Goal: Transaction & Acquisition: Book appointment/travel/reservation

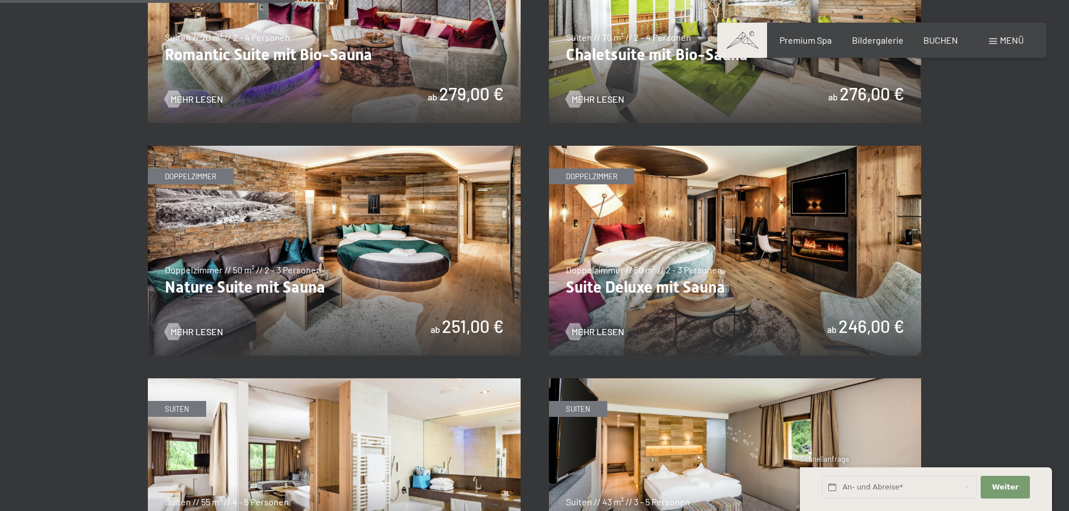
scroll to position [1077, 0]
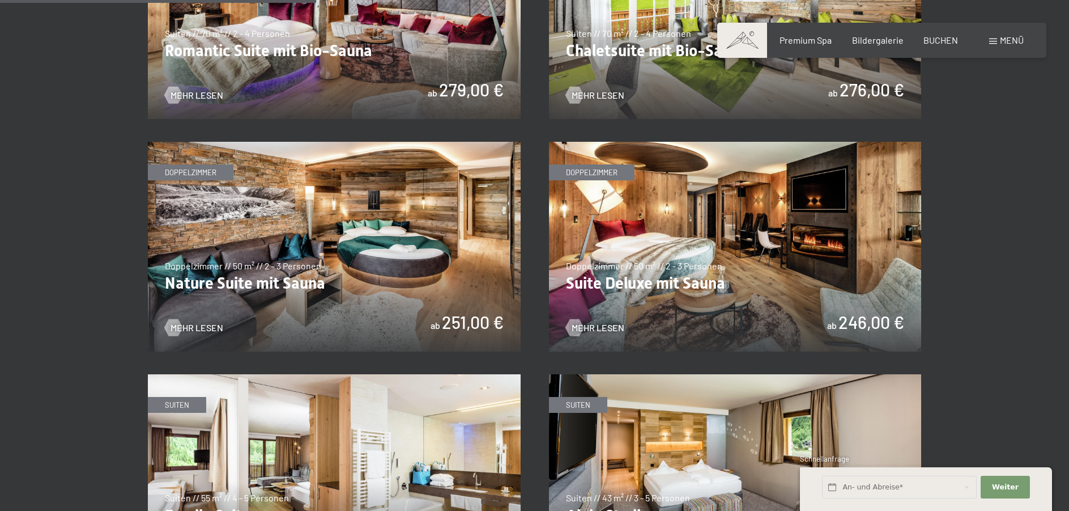
click at [276, 256] on img at bounding box center [334, 247] width 373 height 210
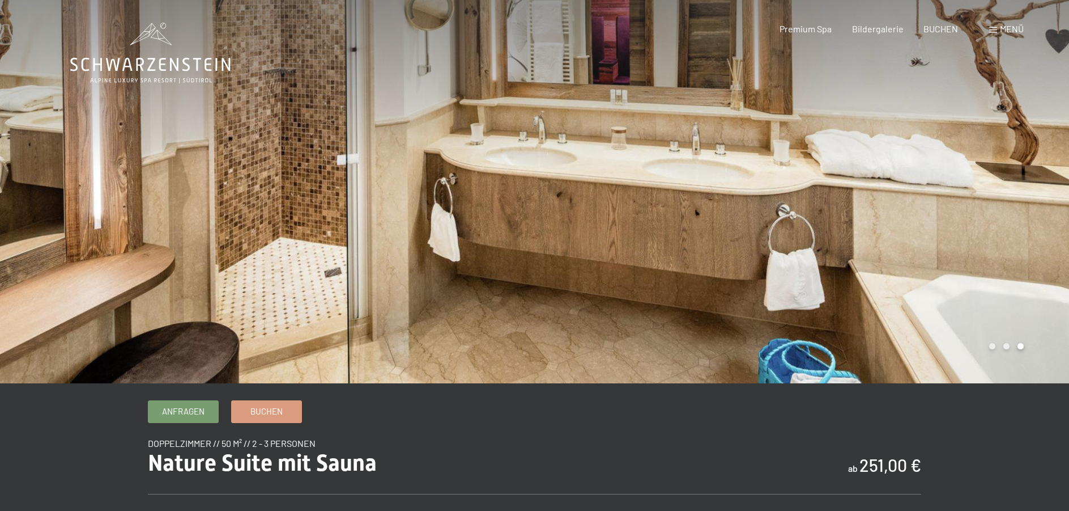
click at [311, 186] on div at bounding box center [267, 191] width 535 height 383
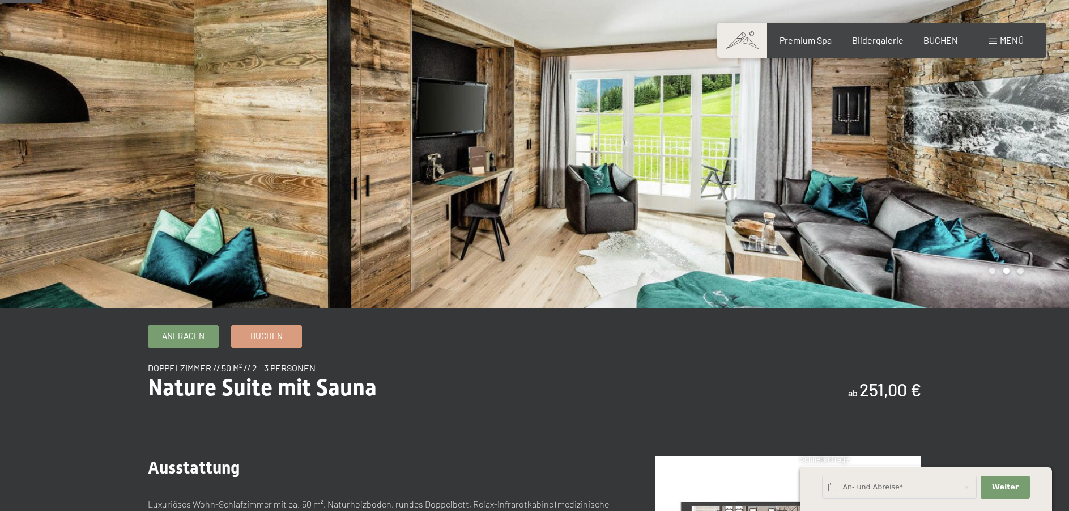
scroll to position [57, 0]
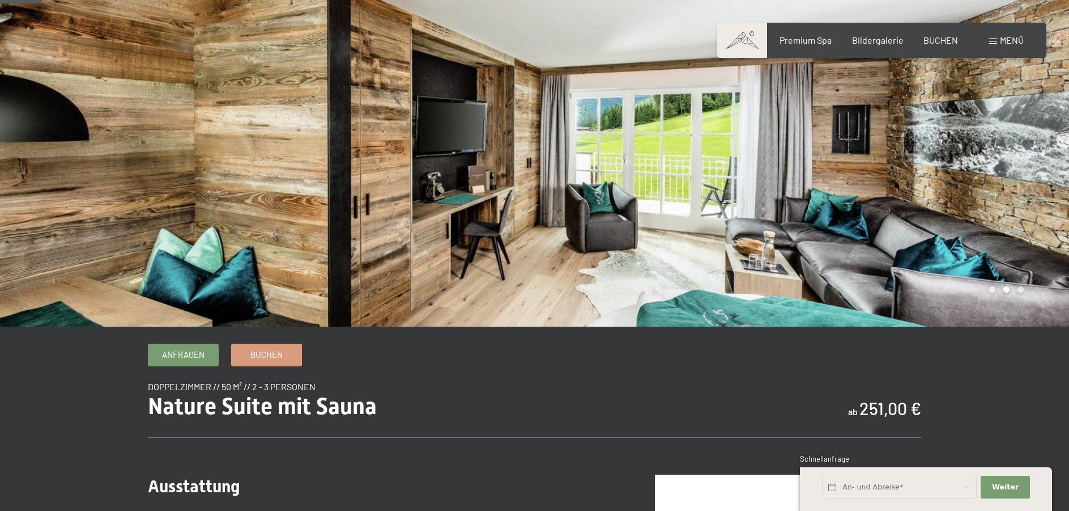
click at [473, 208] on div at bounding box center [267, 134] width 535 height 383
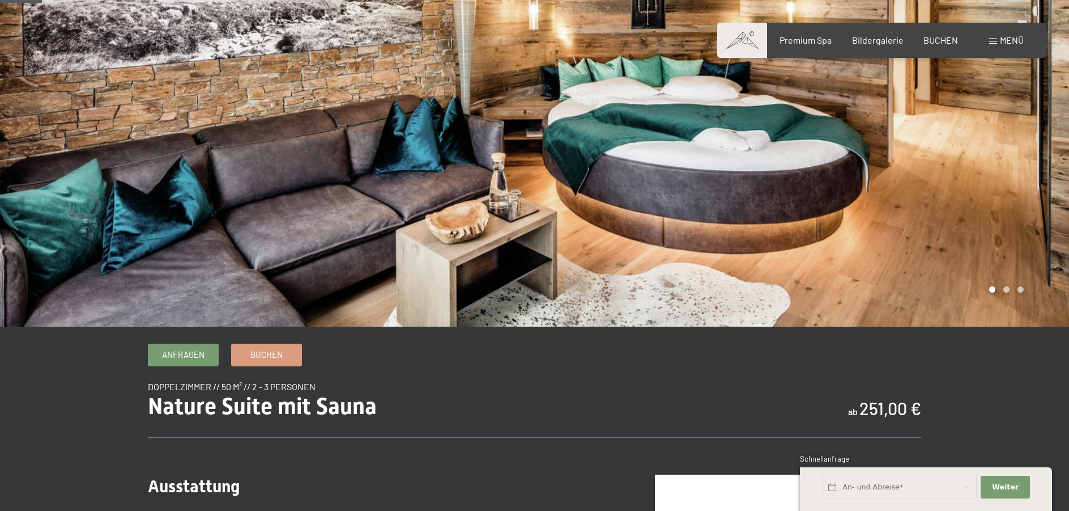
click at [585, 180] on div at bounding box center [802, 134] width 535 height 383
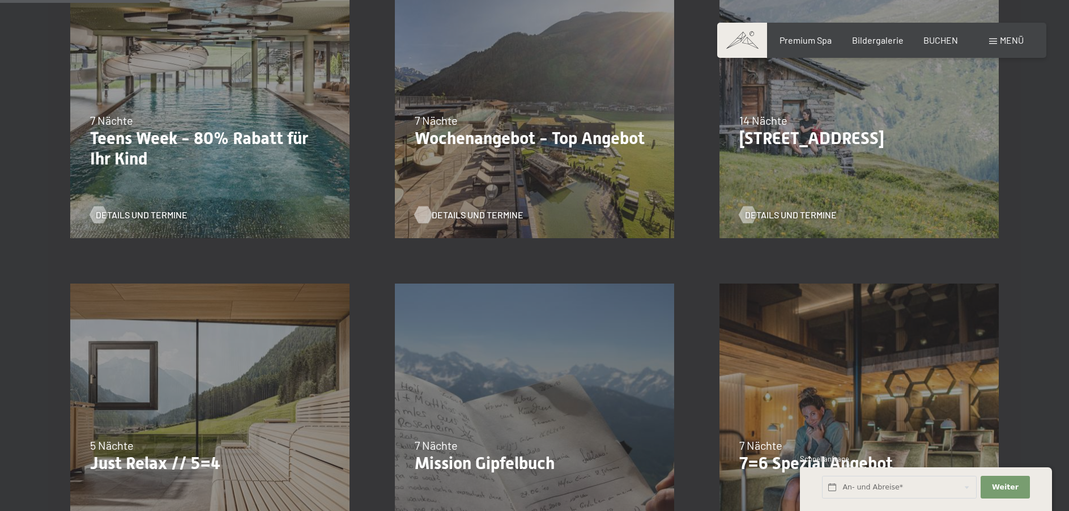
scroll to position [340, 0]
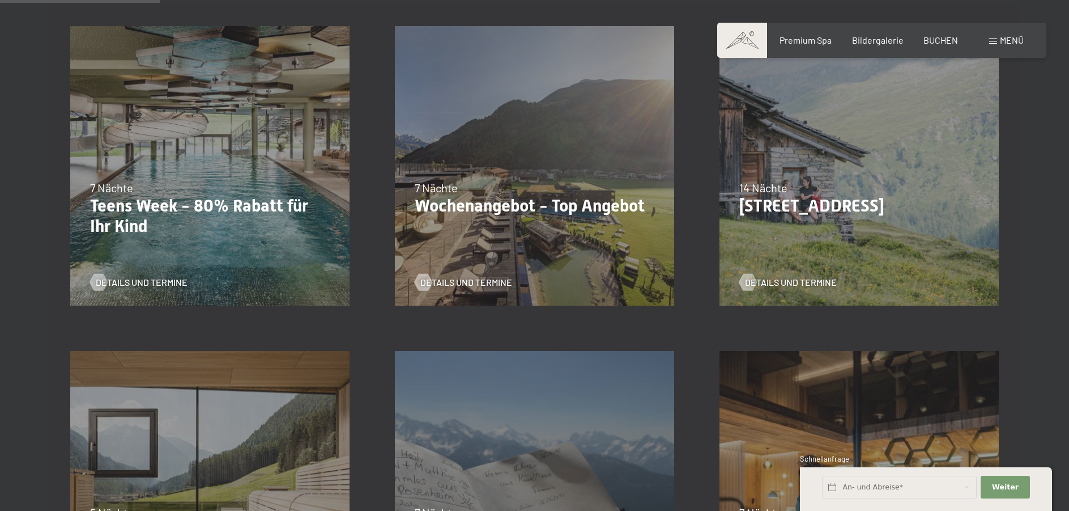
click at [480, 221] on div "31.08.2025–12.04.2026 14.05.–21.06.2026 27.06.2026–01.02.2027 7 Nächte Wochenan…" at bounding box center [534, 165] width 325 height 325
click at [429, 197] on p "Wochenangebot - Top Angebot" at bounding box center [535, 205] width 240 height 20
click at [434, 203] on p "Wochenangebot - Top Angebot" at bounding box center [535, 205] width 240 height 20
click at [480, 283] on span "Einwilligung Marketing*" at bounding box center [472, 288] width 93 height 11
click at [420, 283] on input "Einwilligung Marketing*" at bounding box center [414, 288] width 11 height 11
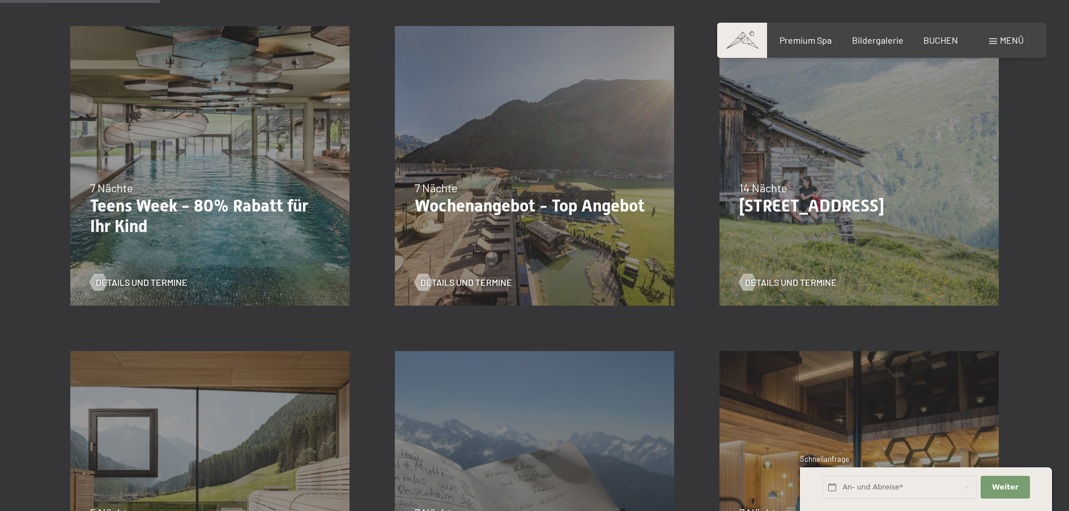
checkbox input "false"
click at [594, 115] on div "31.08.2025–12.04.2026 14.05.–21.06.2026 27.06.2026–01.02.2027 7 Nächte Wochenan…" at bounding box center [534, 165] width 325 height 325
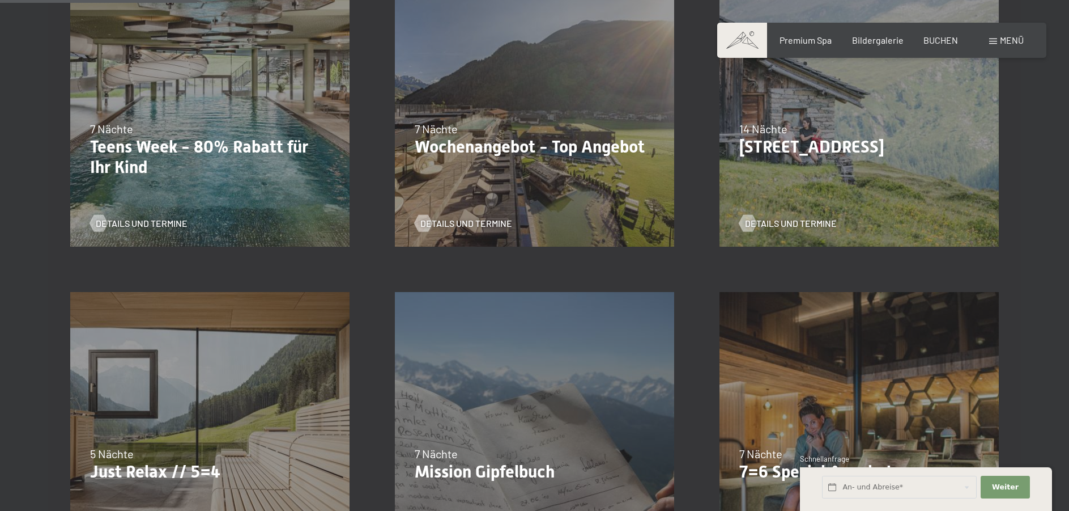
scroll to position [397, 0]
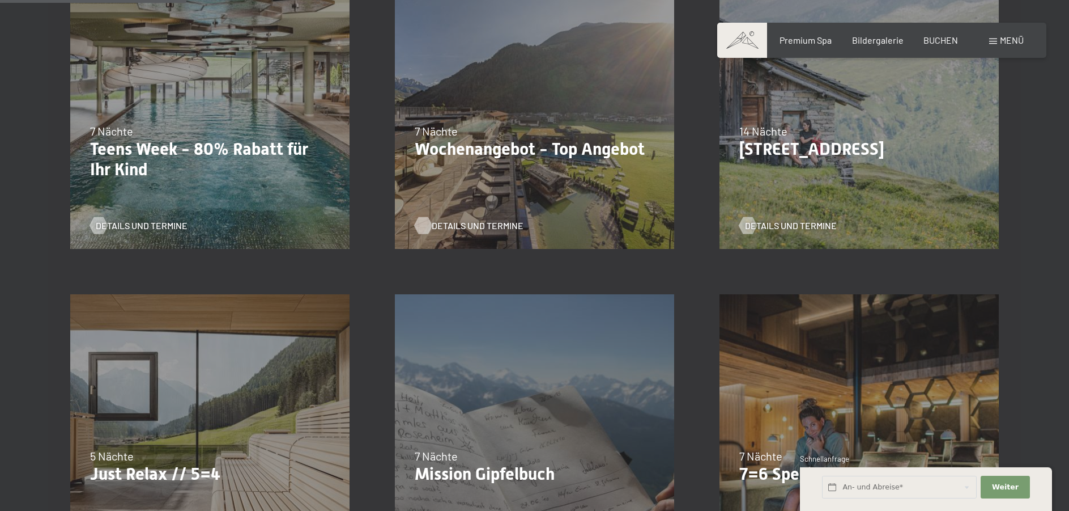
click at [454, 223] on span "Details und Termine" at bounding box center [478, 225] width 92 height 12
click at [454, 224] on span "Details und Termine" at bounding box center [478, 225] width 92 height 12
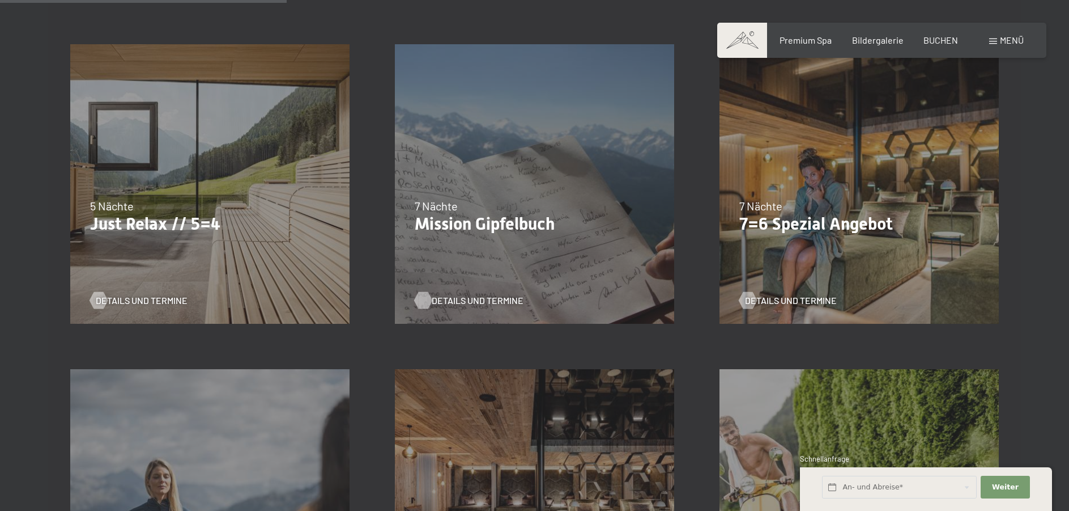
scroll to position [623, 0]
